Goal: Task Accomplishment & Management: Manage account settings

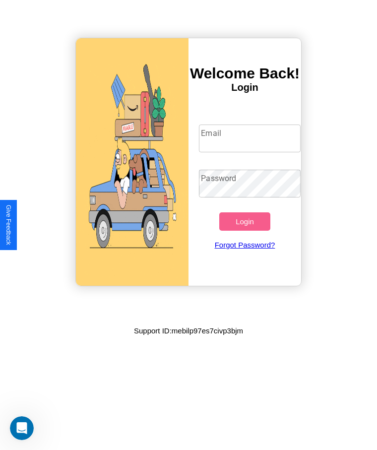
click at [250, 138] on input "Email" at bounding box center [249, 139] width 101 height 28
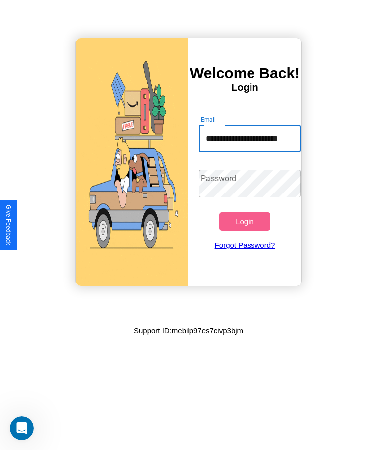
scroll to position [0, 13]
type input "**********"
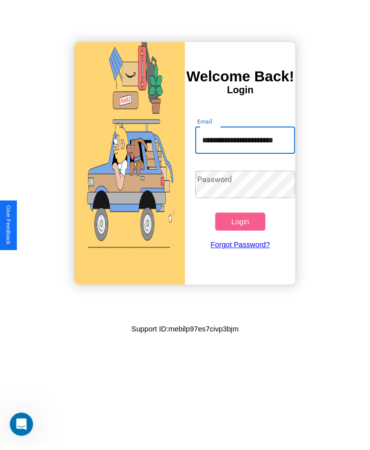
scroll to position [0, 0]
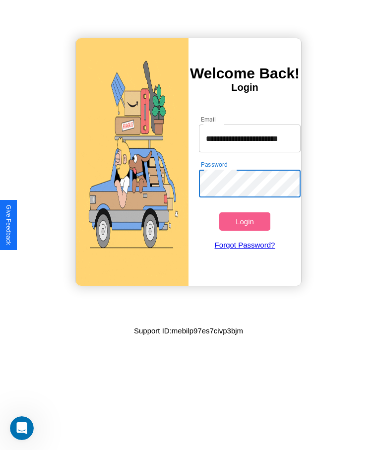
click at [245, 221] on button "Login" at bounding box center [244, 221] width 51 height 18
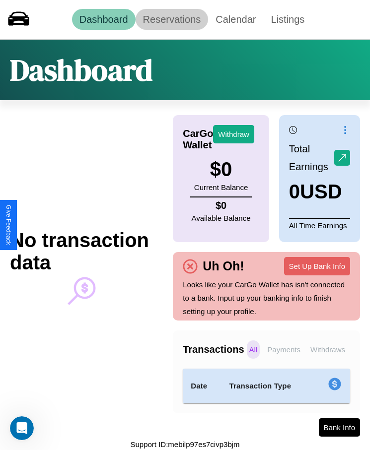
click at [171, 19] on link "Reservations" at bounding box center [172, 19] width 73 height 21
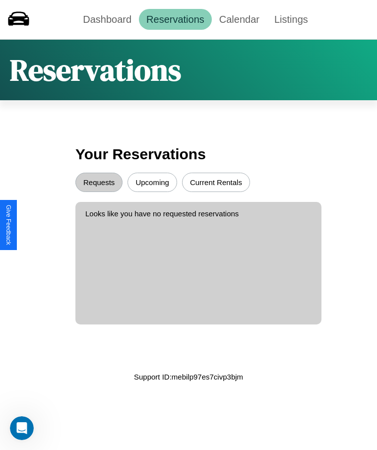
click at [152, 182] on button "Upcoming" at bounding box center [153, 182] width 50 height 19
click at [99, 182] on button "Requests" at bounding box center [98, 182] width 47 height 19
click at [216, 182] on button "Current Rentals" at bounding box center [216, 182] width 68 height 19
